Goal: Information Seeking & Learning: Learn about a topic

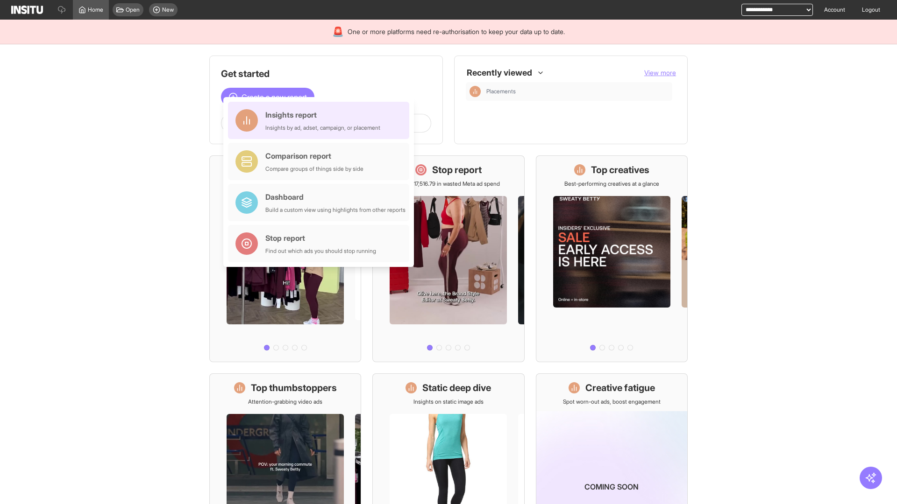
click at [321, 120] on div "Insights report Insights by ad, adset, campaign, or placement" at bounding box center [322, 120] width 115 height 22
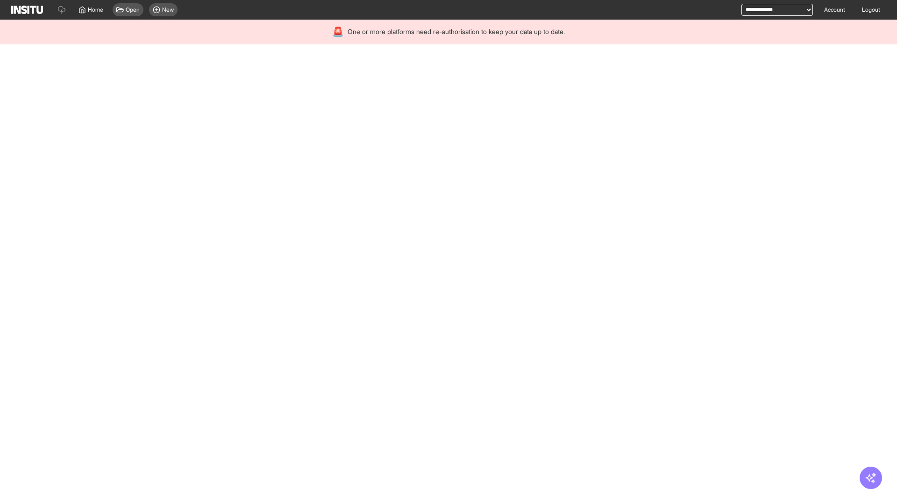
select select "**"
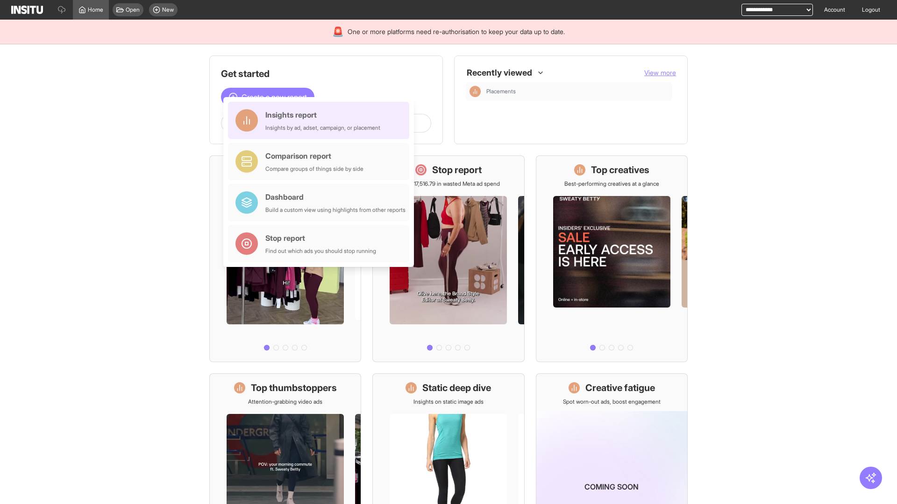
click at [321, 120] on div "Insights report Insights by ad, adset, campaign, or placement" at bounding box center [322, 120] width 115 height 22
